Goal: Task Accomplishment & Management: Use online tool/utility

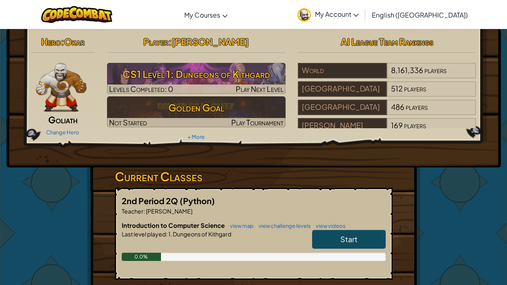
click at [332, 235] on link "Start" at bounding box center [349, 239] width 74 height 19
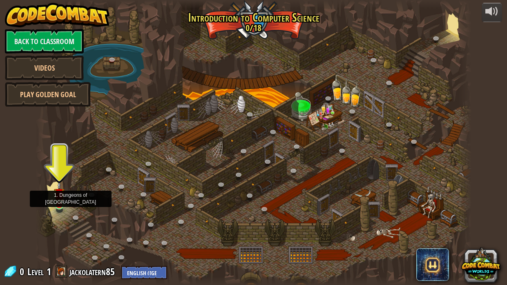
click at [56, 203] on img at bounding box center [59, 193] width 11 height 25
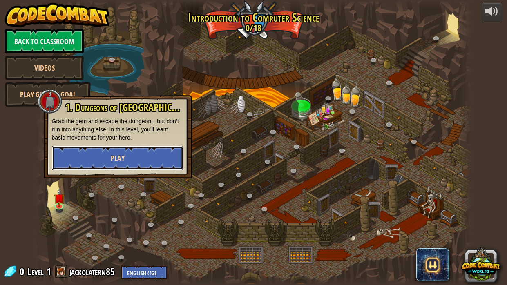
click at [130, 162] on button "Play" at bounding box center [118, 158] width 132 height 25
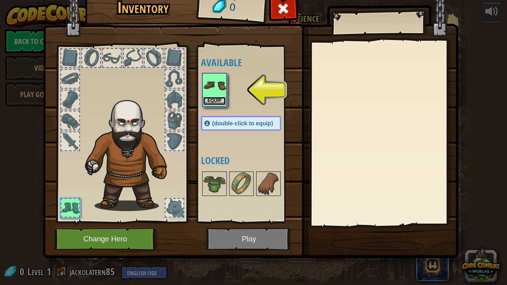
click at [224, 100] on button "Equip" at bounding box center [214, 101] width 23 height 9
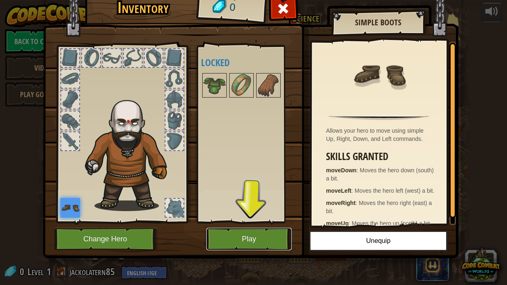
click at [269, 244] on button "Play" at bounding box center [248, 239] width 85 height 22
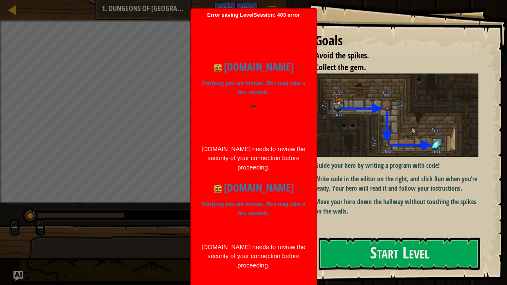
click at [229, 107] on div at bounding box center [253, 120] width 105 height 31
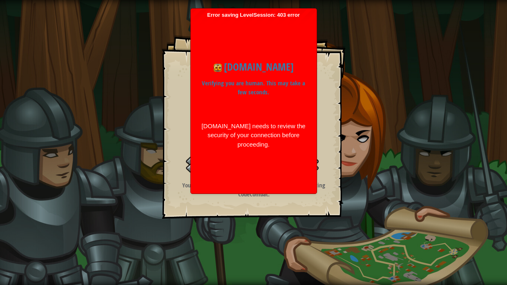
click at [258, 137] on div "[DOMAIN_NAME] needs to review the security of your connection before proceeding." at bounding box center [253, 136] width 105 height 28
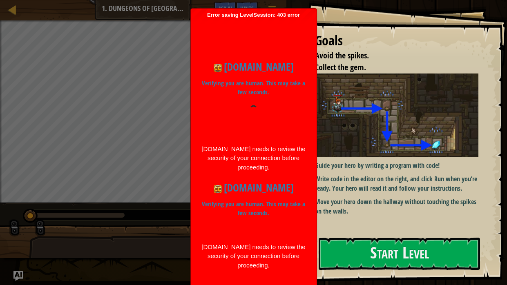
drag, startPoint x: 275, startPoint y: 66, endPoint x: 280, endPoint y: 63, distance: 5.9
click at [276, 66] on h1 "[DOMAIN_NAME]" at bounding box center [253, 67] width 105 height 16
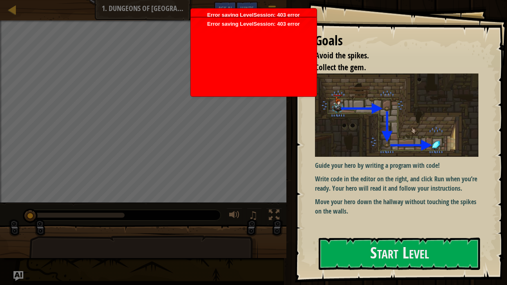
click at [271, 31] on div at bounding box center [254, 59] width 118 height 65
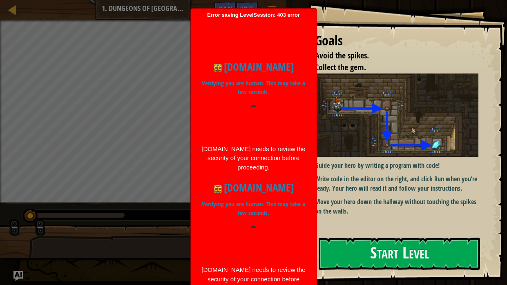
click at [266, 48] on div "codecombat.com Verifying you are human. This may take a few seconds. codecombat…" at bounding box center [254, 225] width 118 height 414
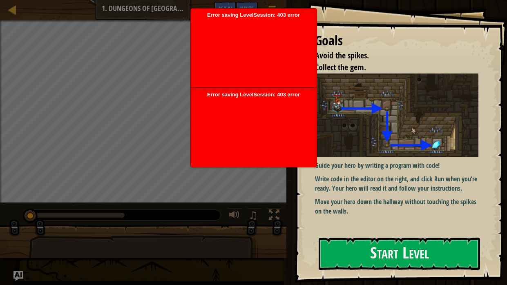
click at [259, 30] on div at bounding box center [254, 50] width 118 height 65
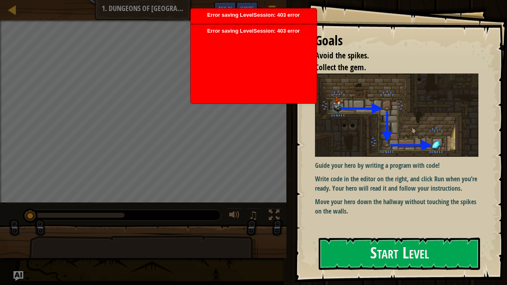
click at [259, 34] on div at bounding box center [254, 66] width 118 height 65
